Goal: Find contact information: Find contact information

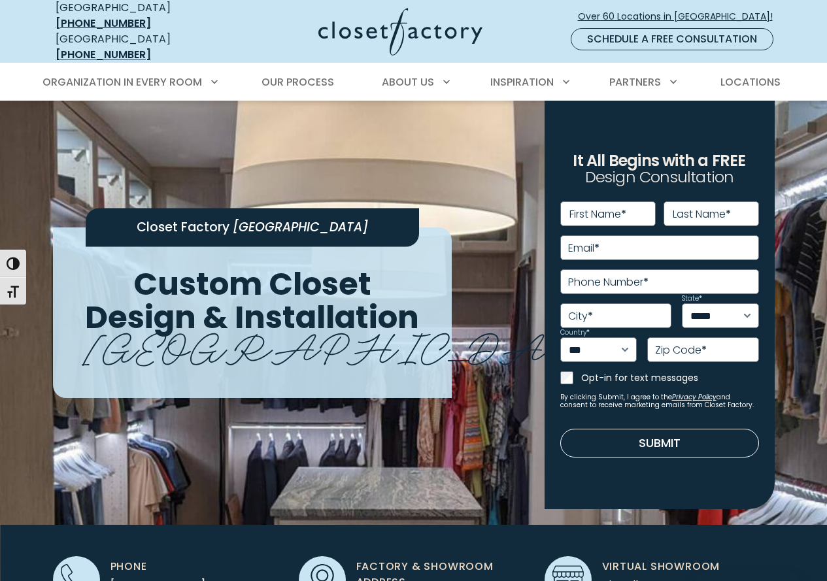
click at [802, 34] on nav "[GEOGRAPHIC_DATA] [PHONE_NUMBER] [GEOGRAPHIC_DATA] [PHONE_NUMBER] Over 60 Locat…" at bounding box center [413, 31] width 827 height 63
click at [801, 37] on nav "[GEOGRAPHIC_DATA] [PHONE_NUMBER] [GEOGRAPHIC_DATA] [PHONE_NUMBER] Over 60 Locat…" at bounding box center [413, 31] width 827 height 63
